Goal: Transaction & Acquisition: Download file/media

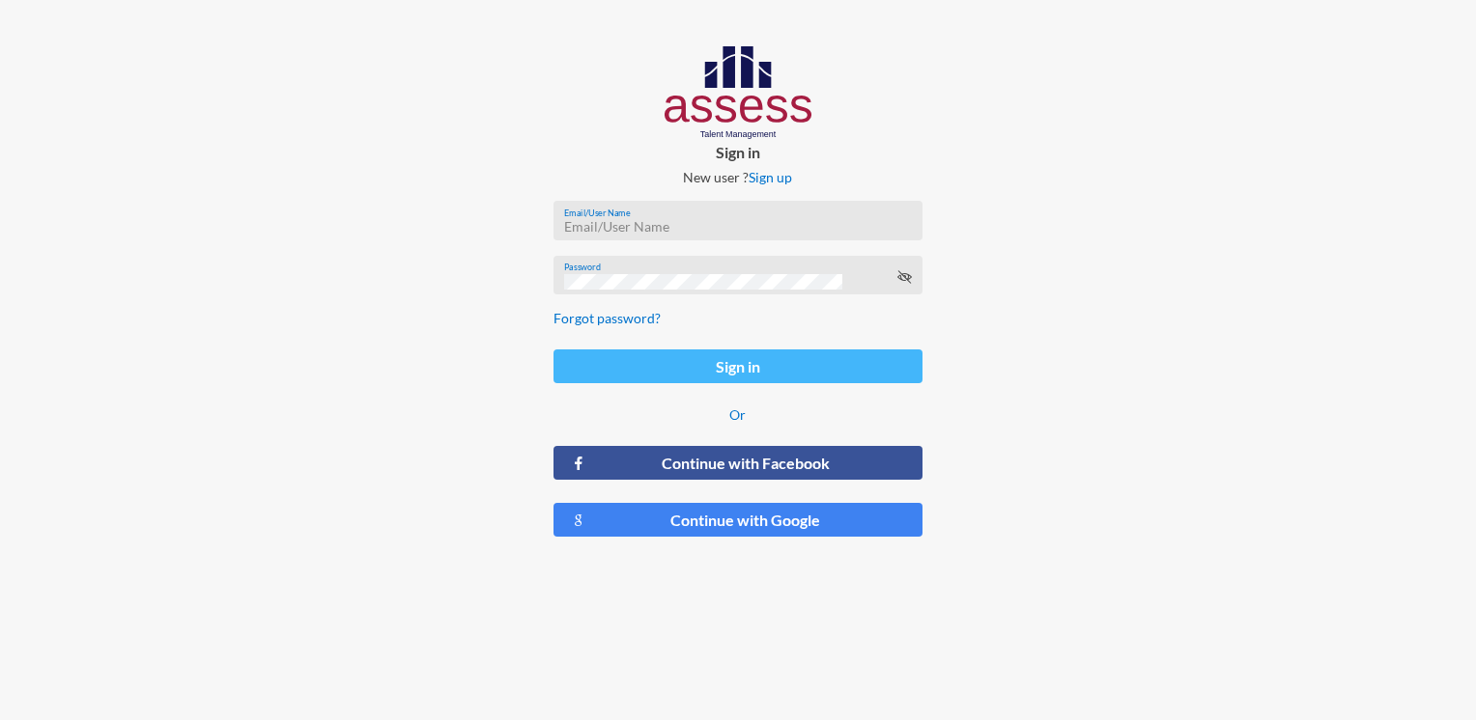
type input "HAH – Talent Map"
click at [697, 378] on button "Sign in" at bounding box center [737, 367] width 368 height 34
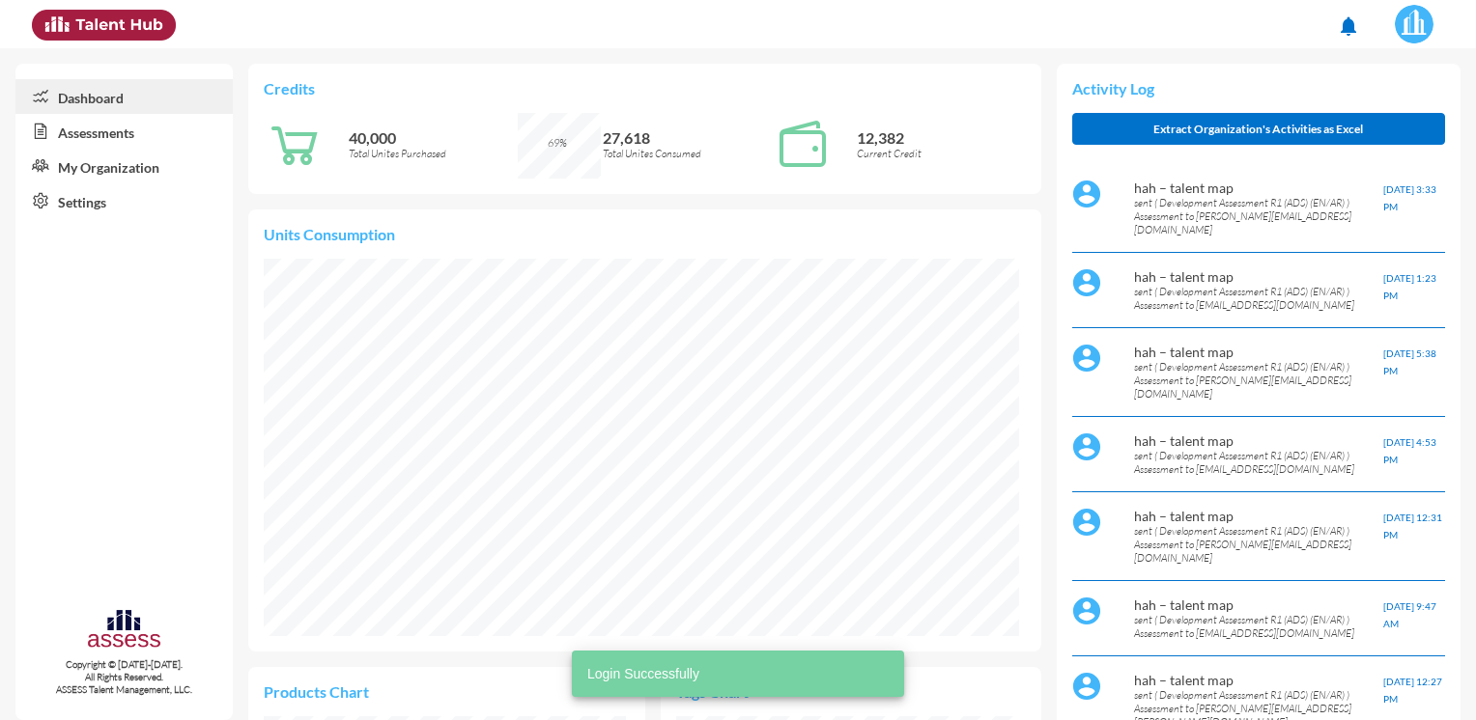
scroll to position [171, 362]
click at [143, 137] on link "Assessments" at bounding box center [123, 131] width 217 height 35
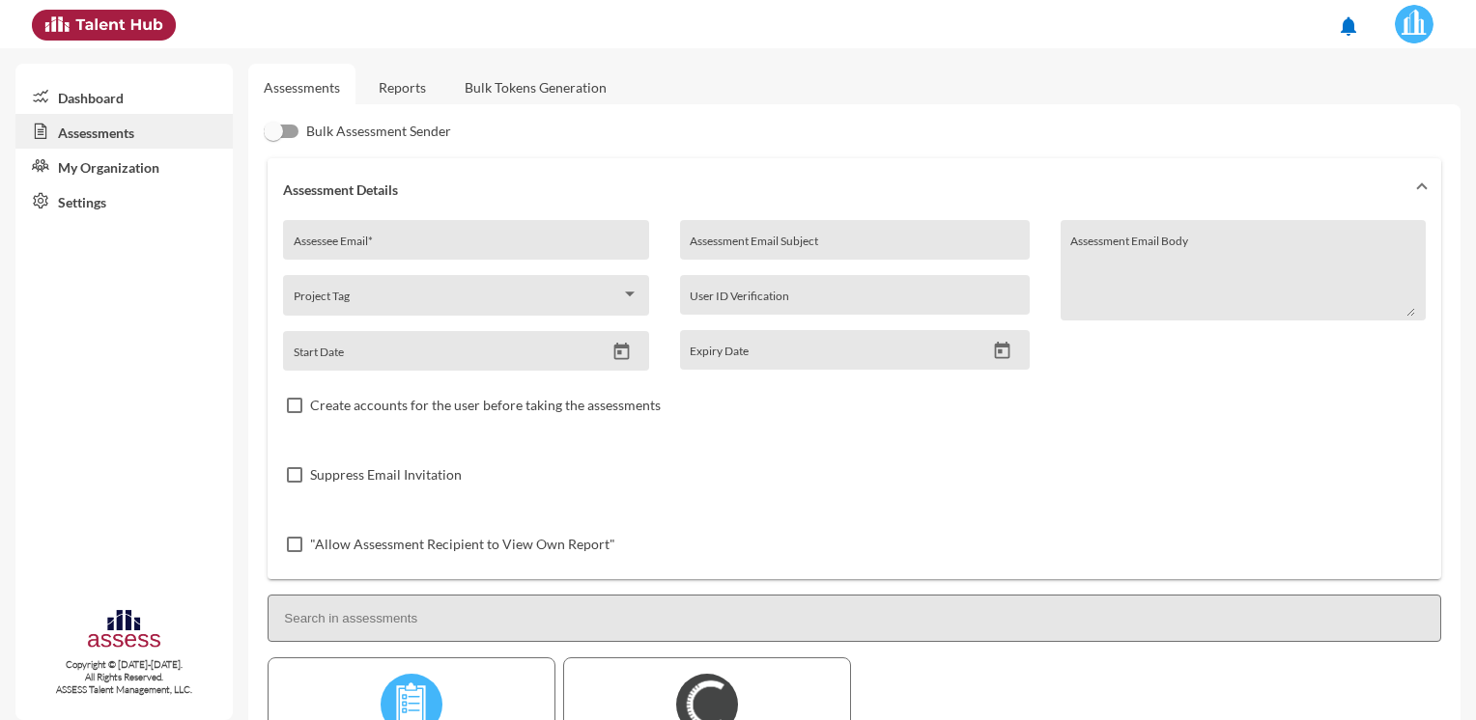
click at [386, 92] on link "Reports" at bounding box center [402, 87] width 78 height 47
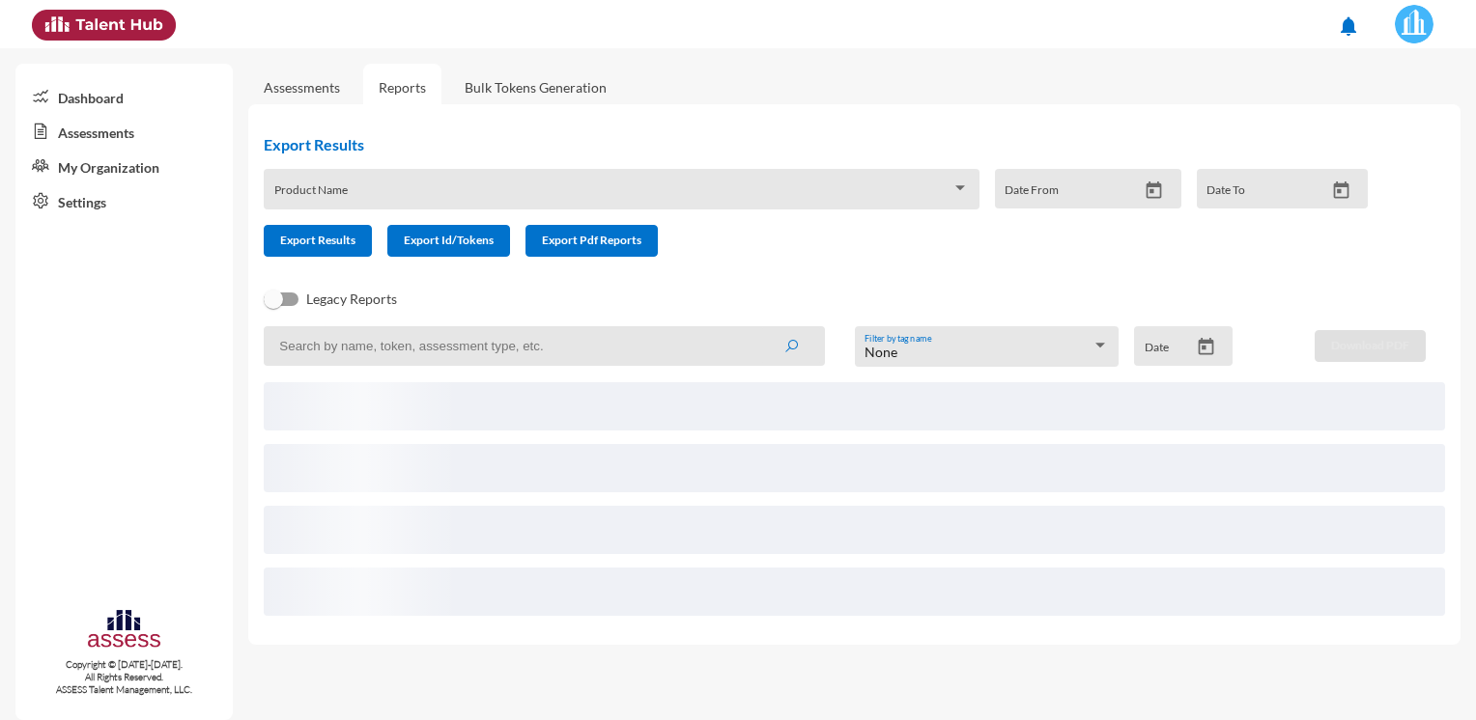
click at [385, 347] on input at bounding box center [544, 346] width 561 height 40
paste input "[PERSON_NAME][EMAIL_ADDRESS][DOMAIN_NAME]"
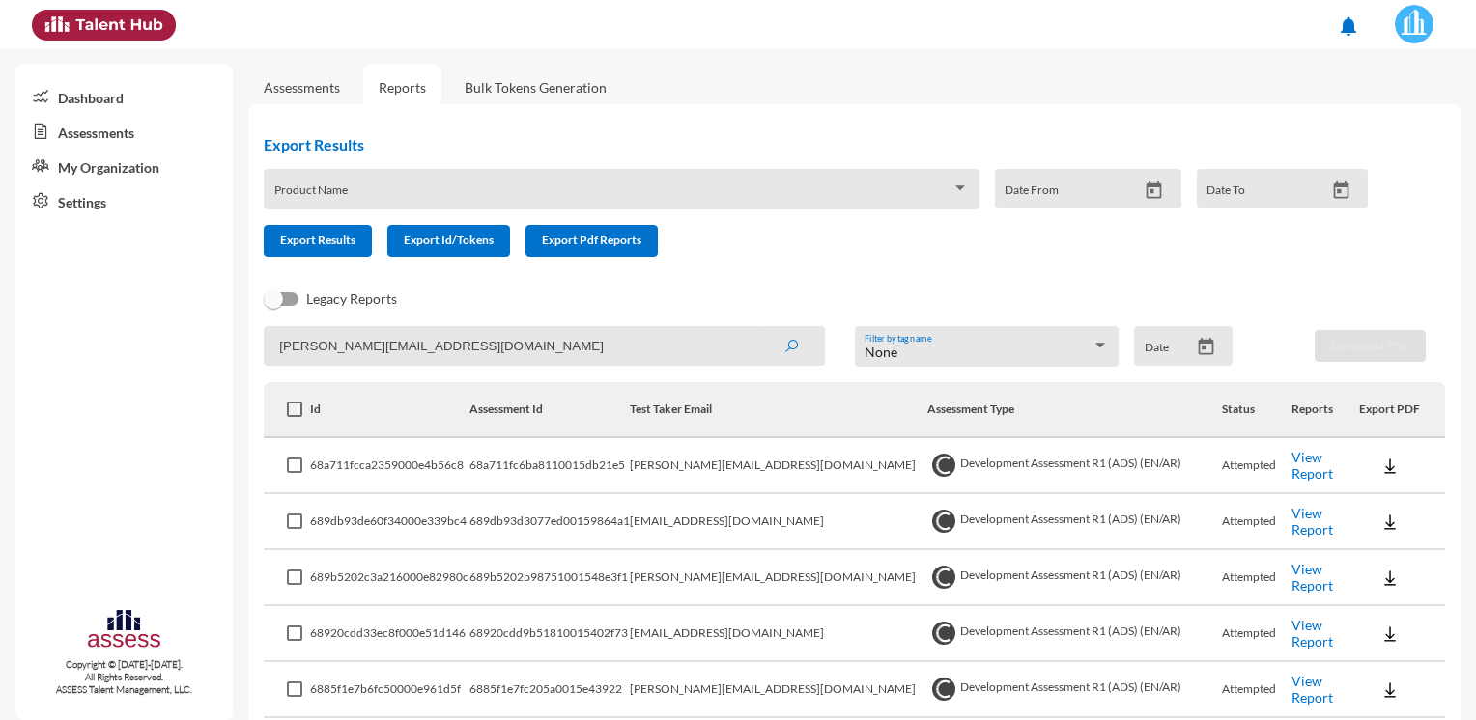
click at [760, 328] on button "submit" at bounding box center [791, 345] width 62 height 35
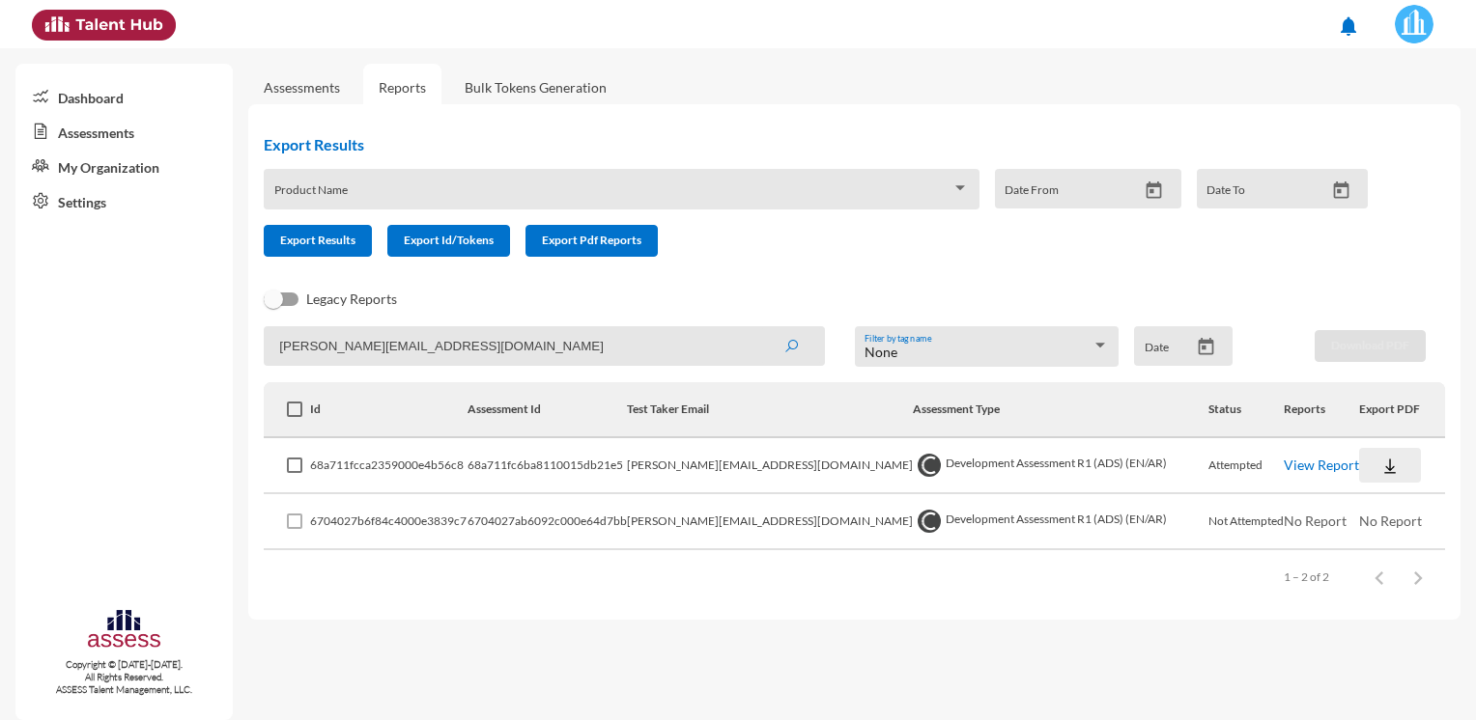
click at [1371, 476] on button at bounding box center [1390, 465] width 62 height 35
click at [1425, 499] on button "OCM / EN" at bounding box center [1410, 501] width 130 height 37
drag, startPoint x: 487, startPoint y: 349, endPoint x: 85, endPoint y: 322, distance: 402.6
click at [91, 337] on mat-sidenav-container "Dashboard Assessments My Organization Settings Copyright © [DATE]-[DATE]. All R…" at bounding box center [738, 384] width 1476 height 672
paste input "[PERSON_NAME]"
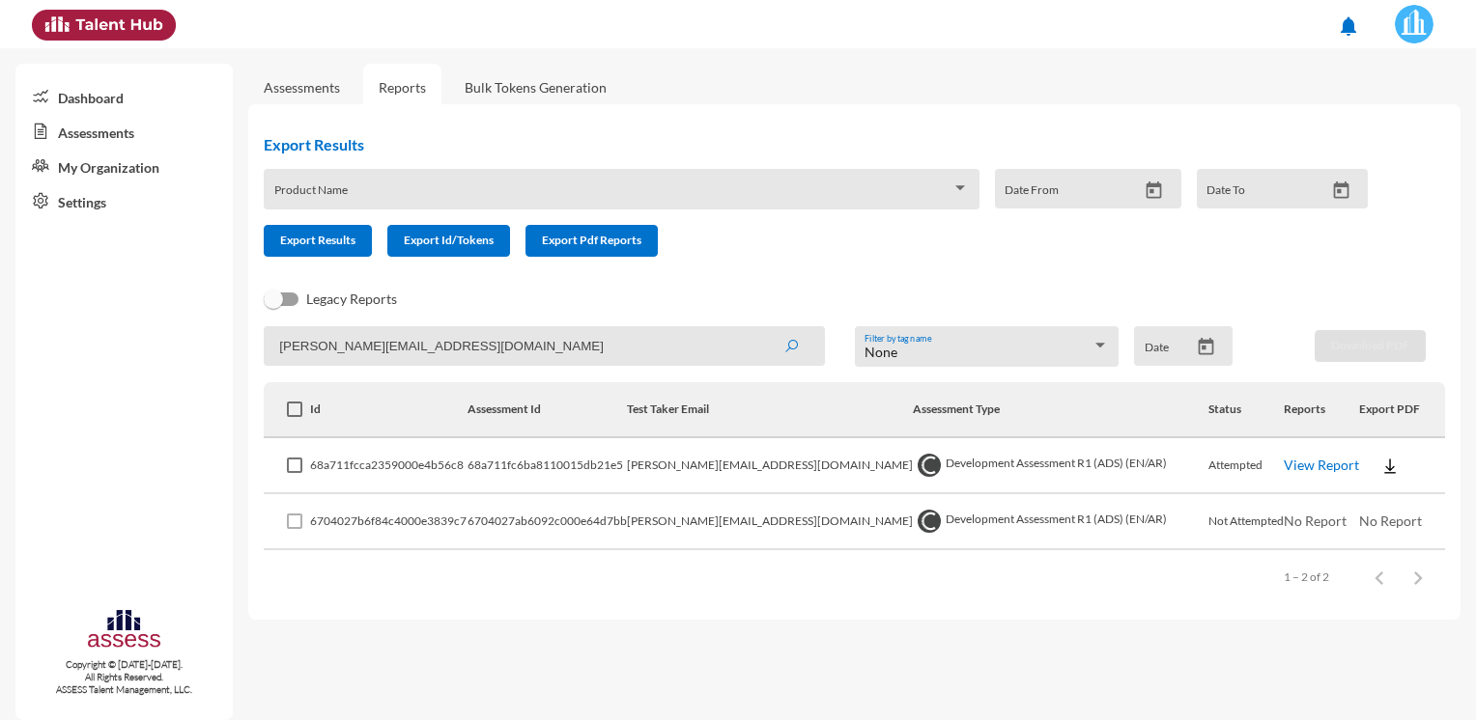
type input "[PERSON_NAME][EMAIL_ADDRESS][DOMAIN_NAME]"
click at [760, 328] on button "submit" at bounding box center [791, 345] width 62 height 35
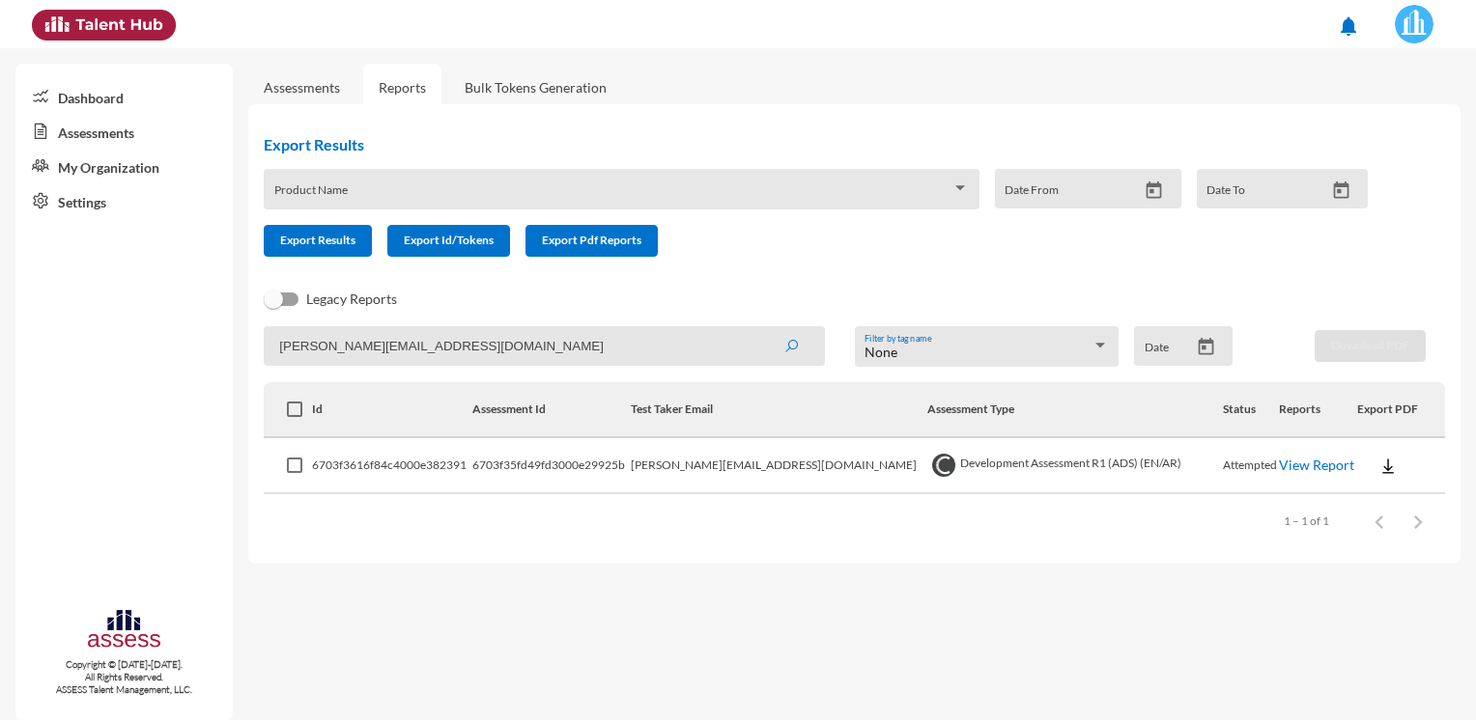
click at [1378, 467] on img at bounding box center [1387, 466] width 19 height 19
click at [1365, 495] on button "OCM / EN" at bounding box center [1410, 501] width 130 height 37
